Goal: Task Accomplishment & Management: Use online tool/utility

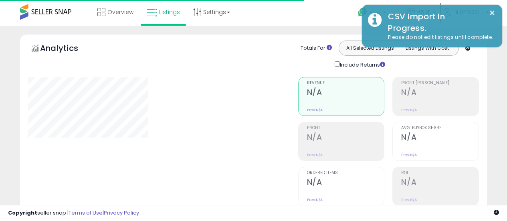
scroll to position [197, 0]
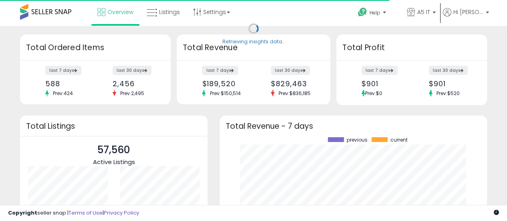
scroll to position [112, 251]
click at [167, 4] on link "Listings" at bounding box center [163, 12] width 45 height 24
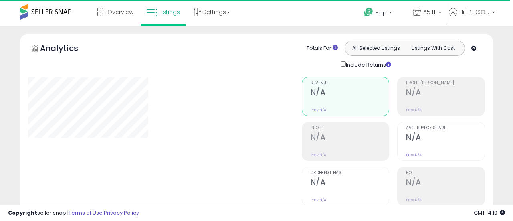
type input "*******"
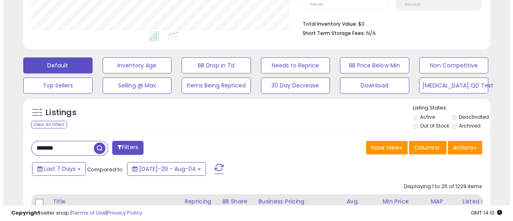
scroll to position [196, 0]
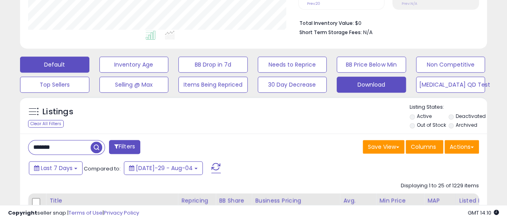
click at [169, 73] on button "Download" at bounding box center [133, 65] width 69 height 16
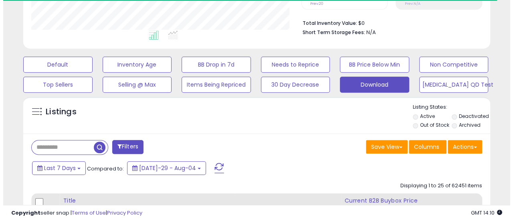
scroll to position [259, 0]
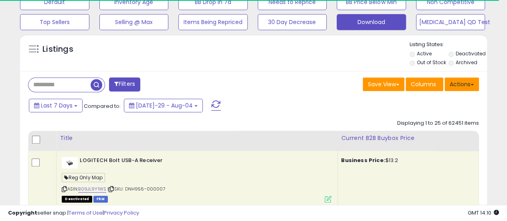
click at [458, 82] on button "Actions" at bounding box center [462, 84] width 34 height 14
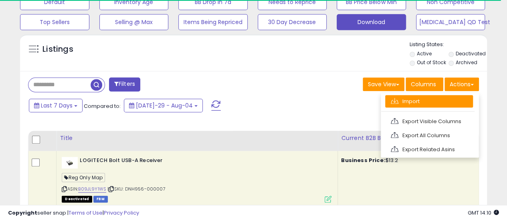
click at [436, 101] on link "Import" at bounding box center [429, 101] width 88 height 12
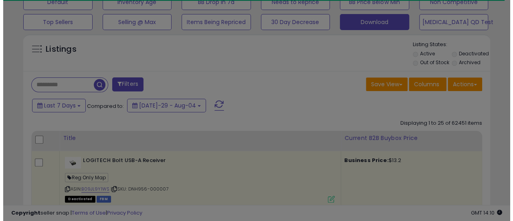
scroll to position [164, 274]
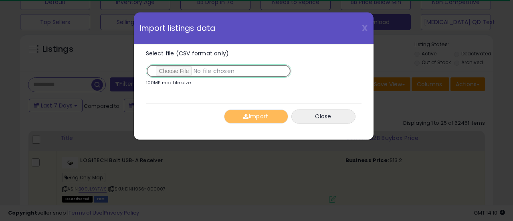
click at [184, 65] on input "Select file (CSV format only)" at bounding box center [219, 71] width 146 height 14
type input "**********"
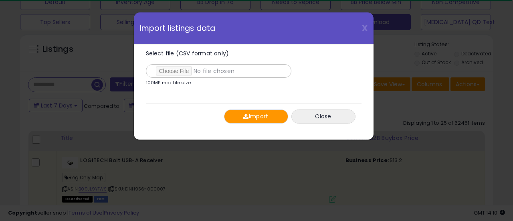
click at [251, 115] on button "Import" at bounding box center [256, 117] width 64 height 14
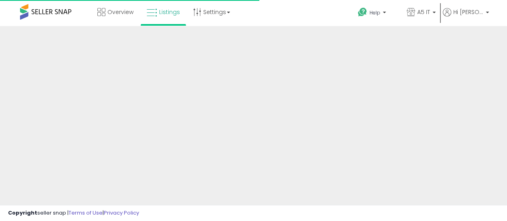
scroll to position [259, 0]
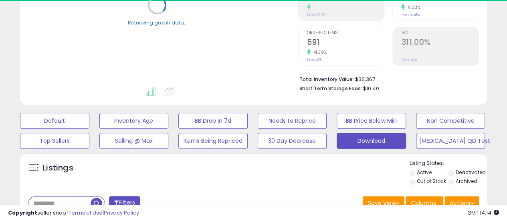
click at [491, 51] on div "Analytics Totals For All Selected Listings Listings With Cost Include Returns" at bounding box center [253, 1] width 479 height 215
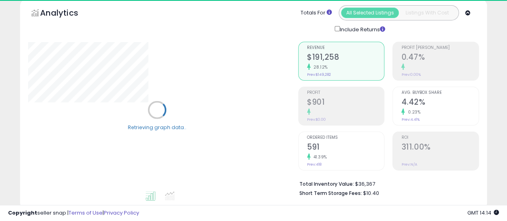
scroll to position [0, 0]
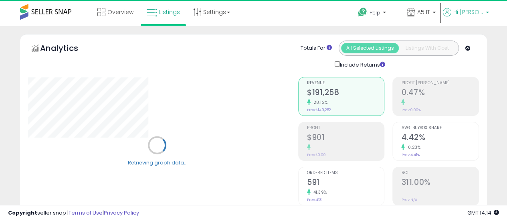
click at [473, 12] on span "Hi [PERSON_NAME]" at bounding box center [469, 12] width 30 height 8
click at [468, 60] on link "Logout" at bounding box center [470, 64] width 18 height 8
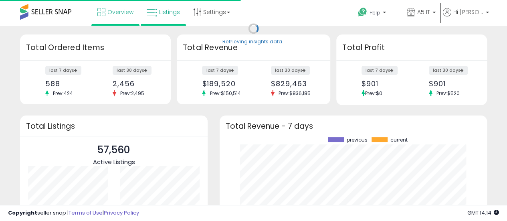
scroll to position [112, 251]
click at [179, 7] on link "Listings" at bounding box center [163, 12] width 45 height 24
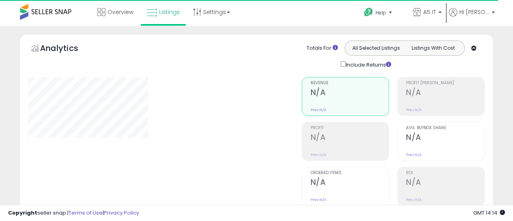
type input "*******"
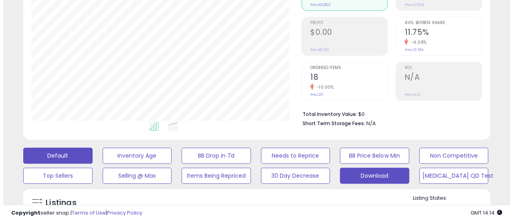
scroll to position [164, 270]
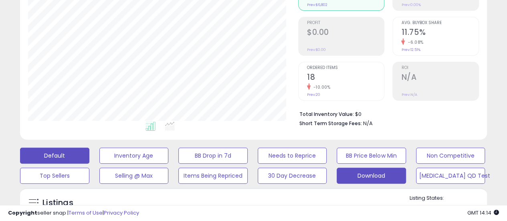
click at [169, 164] on button "Download" at bounding box center [133, 156] width 69 height 16
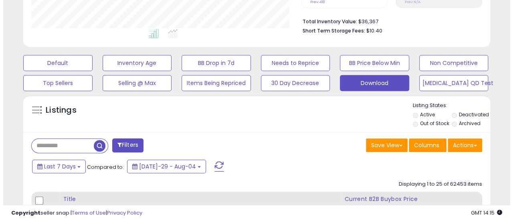
scroll to position [212, 0]
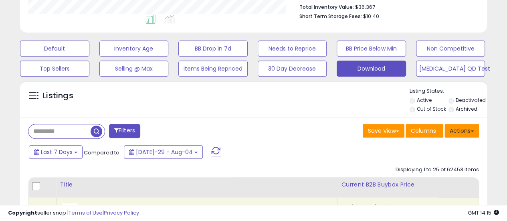
click at [457, 125] on button "Actions" at bounding box center [462, 131] width 34 height 14
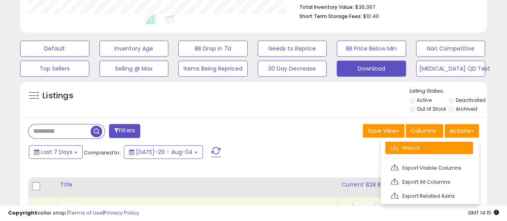
click at [429, 144] on link "Import" at bounding box center [429, 148] width 88 height 12
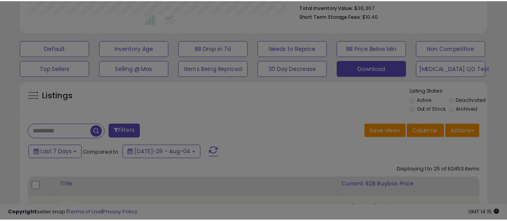
scroll to position [164, 274]
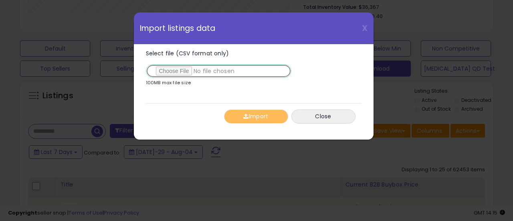
click at [191, 73] on input "Select file (CSV format only)" at bounding box center [219, 71] width 146 height 14
type input "**********"
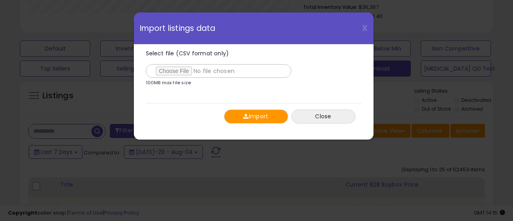
click at [240, 113] on button "Import" at bounding box center [256, 117] width 64 height 14
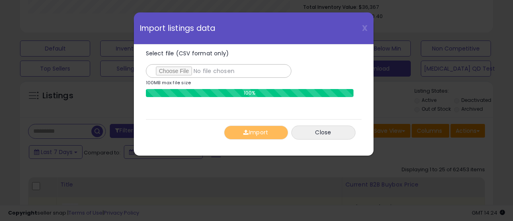
click at [302, 124] on div "Import Close" at bounding box center [254, 132] width 216 height 26
click at [307, 135] on button "Close" at bounding box center [324, 133] width 64 height 14
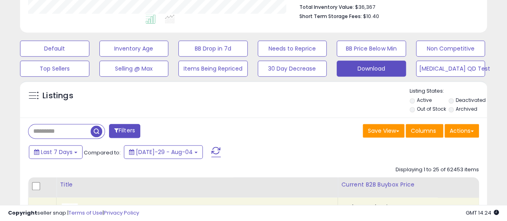
scroll to position [400948, 400842]
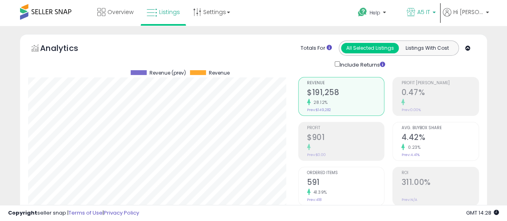
click at [430, 15] on span "A5 IT" at bounding box center [424, 12] width 13 height 8
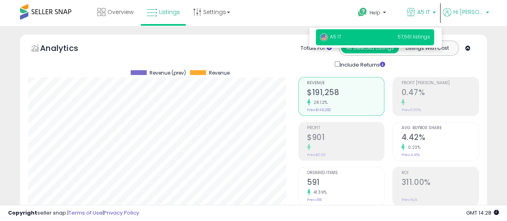
click at [475, 10] on span "Hi [PERSON_NAME]" at bounding box center [469, 12] width 30 height 8
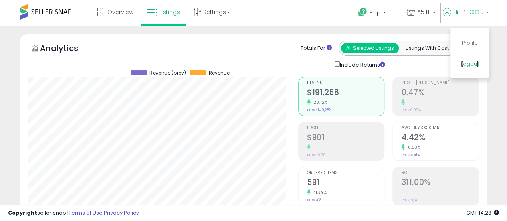
click at [471, 63] on link "Logout" at bounding box center [470, 64] width 18 height 8
